Goal: Download file/media

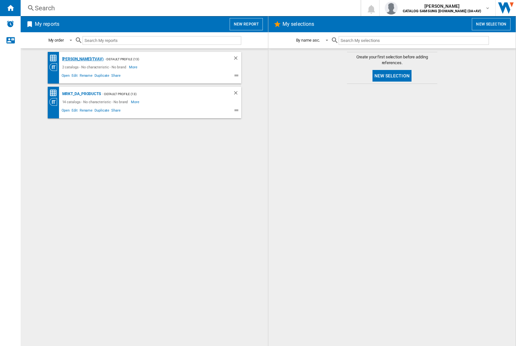
click at [72, 59] on div "[PERSON_NAME](TVAV)" at bounding box center [82, 59] width 43 height 8
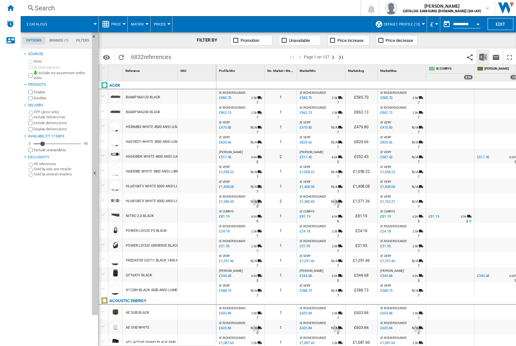
click at [484, 57] on img "Download in Excel" at bounding box center [484, 57] width 8 height 8
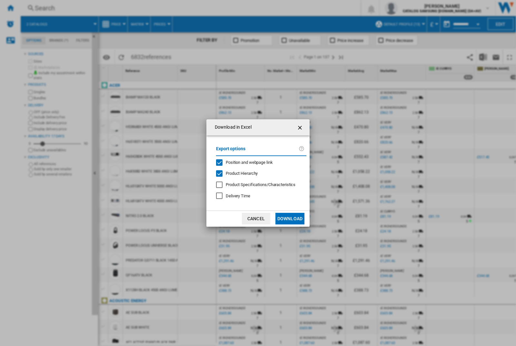
click at [259, 162] on span "Position and webpage link" at bounding box center [249, 162] width 47 height 5
click at [290, 219] on button "Download" at bounding box center [290, 219] width 29 height 12
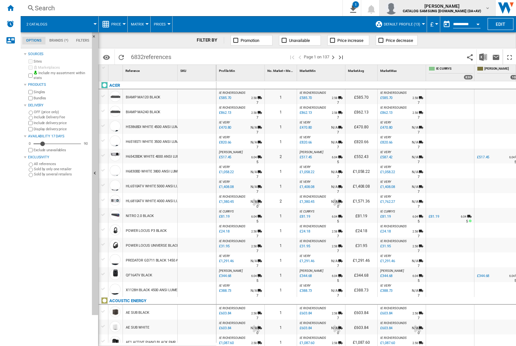
click at [398, 8] on img "button" at bounding box center [391, 8] width 13 height 13
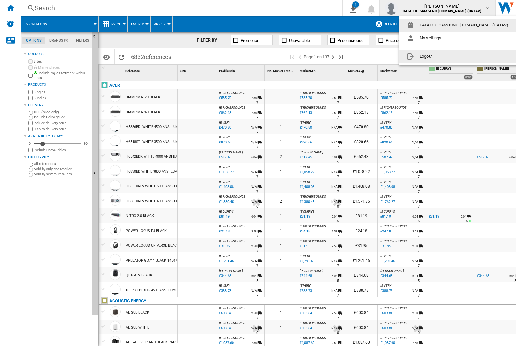
click at [449, 56] on button "Logout" at bounding box center [459, 56] width 120 height 13
